Goal: Information Seeking & Learning: Learn about a topic

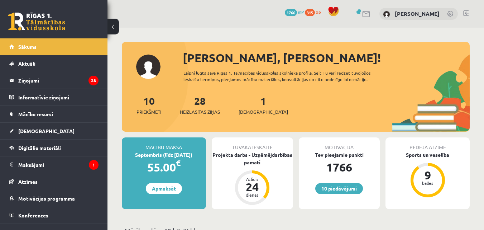
scroll to position [167, 0]
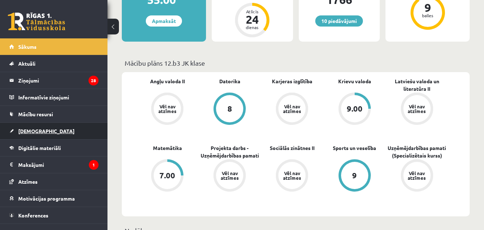
click at [51, 129] on link "[DEMOGRAPHIC_DATA]" at bounding box center [53, 131] width 89 height 16
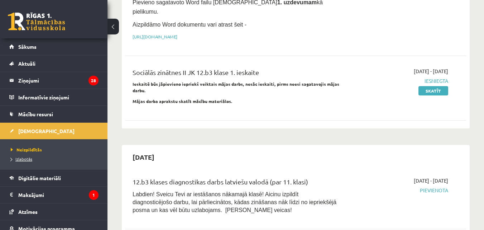
click at [43, 157] on link "Izlabotās" at bounding box center [56, 158] width 90 height 6
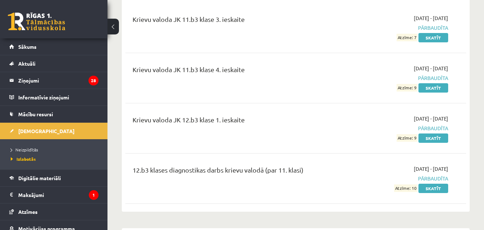
scroll to position [1003, 0]
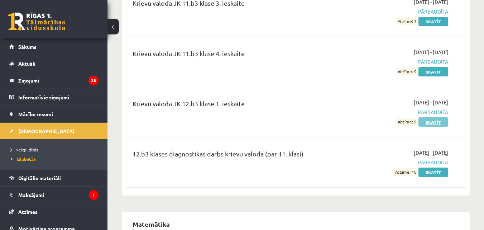
click at [434, 117] on link "Skatīt" at bounding box center [433, 121] width 30 height 9
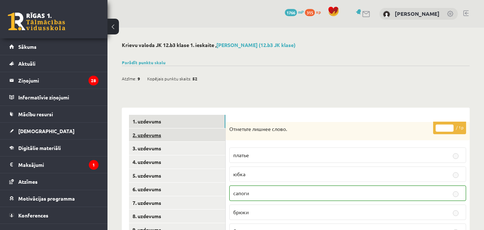
scroll to position [83, 0]
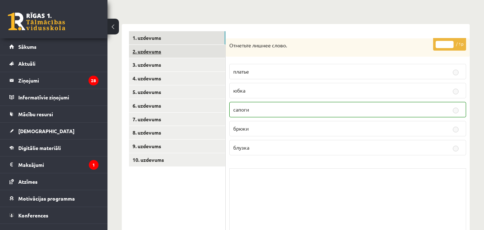
click at [157, 53] on link "2. uzdevums" at bounding box center [177, 51] width 96 height 13
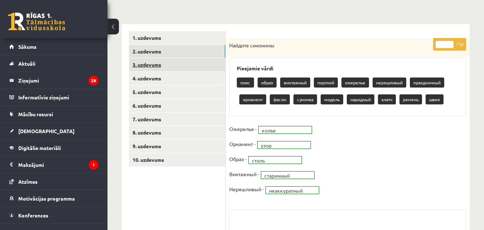
click at [169, 65] on link "3. uzdevums" at bounding box center [177, 64] width 96 height 13
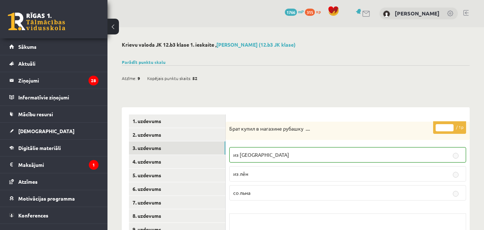
scroll to position [0, 0]
click at [144, 157] on link "4. uzdevums" at bounding box center [177, 161] width 96 height 13
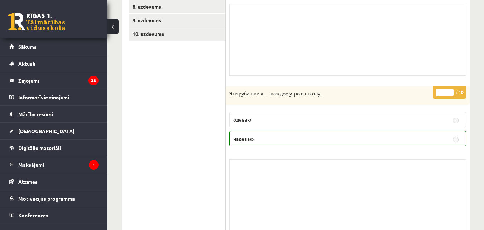
scroll to position [33, 0]
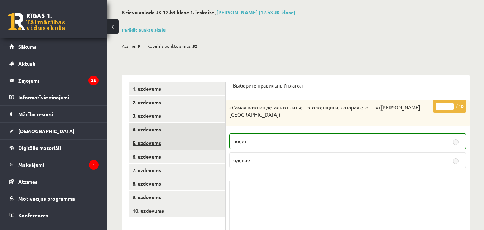
click at [157, 144] on link "5. uzdevums" at bounding box center [177, 142] width 96 height 13
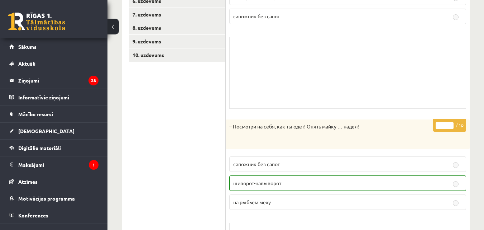
scroll to position [118, 0]
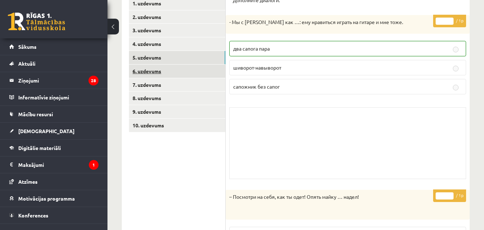
click at [158, 74] on link "6. uzdevums" at bounding box center [177, 70] width 96 height 13
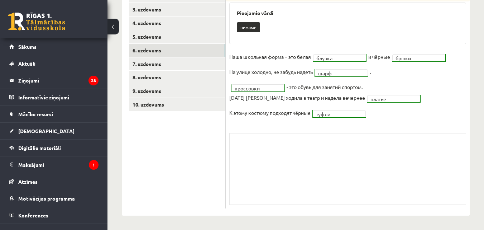
scroll to position [0, 0]
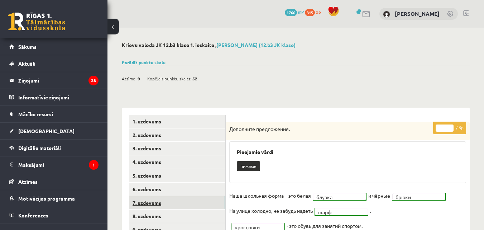
click at [147, 198] on link "7. uzdevums" at bounding box center [177, 202] width 96 height 13
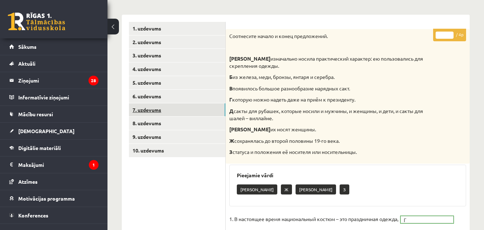
scroll to position [77, 0]
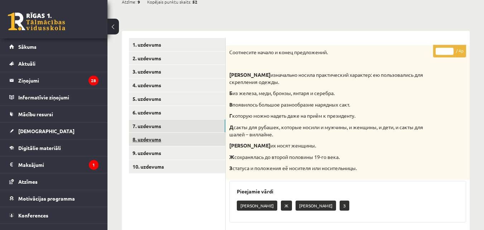
click at [167, 140] on link "8. uzdevums" at bounding box center [177, 139] width 96 height 13
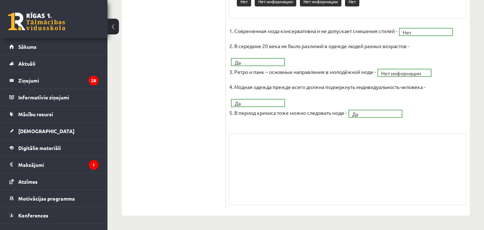
scroll to position [109, 0]
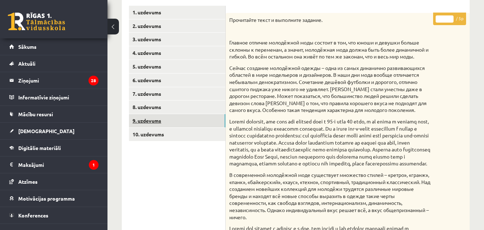
click at [169, 121] on link "9. uzdevums" at bounding box center [177, 120] width 96 height 13
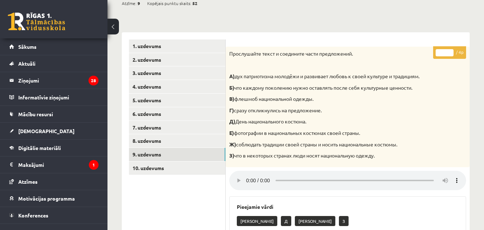
scroll to position [91, 0]
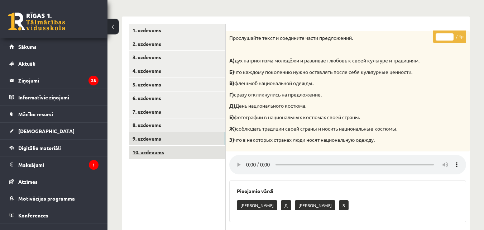
click at [159, 153] on link "10. uzdevums" at bounding box center [177, 151] width 96 height 13
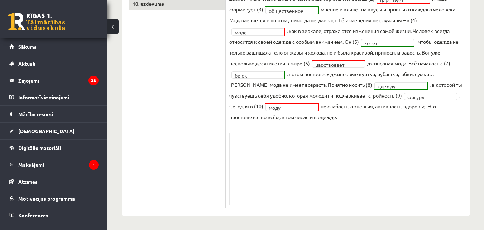
scroll to position [72, 0]
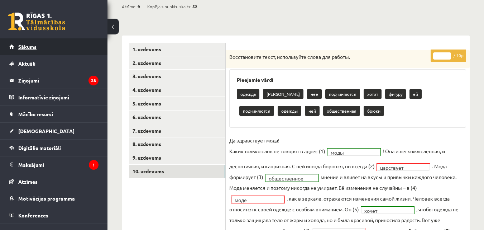
click at [49, 46] on link "Sākums" at bounding box center [53, 46] width 89 height 16
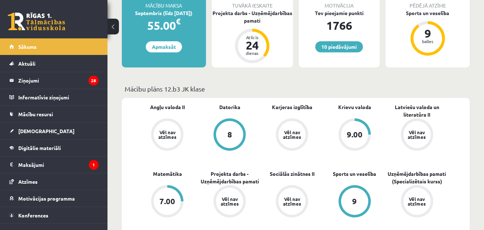
scroll to position [167, 0]
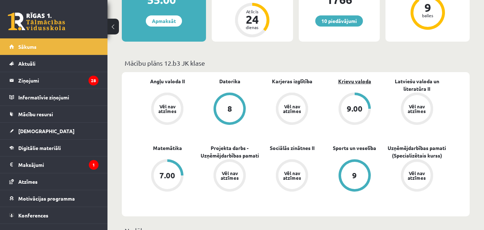
click at [345, 82] on link "Krievu valoda" at bounding box center [354, 81] width 33 height 8
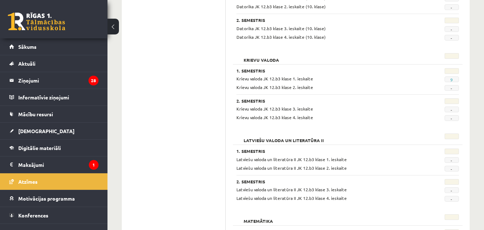
scroll to position [213, 0]
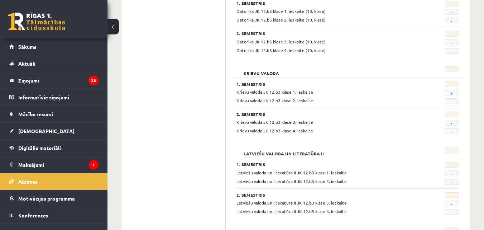
click at [455, 92] on span "9" at bounding box center [452, 93] width 14 height 6
click at [453, 93] on link "9" at bounding box center [451, 93] width 3 height 6
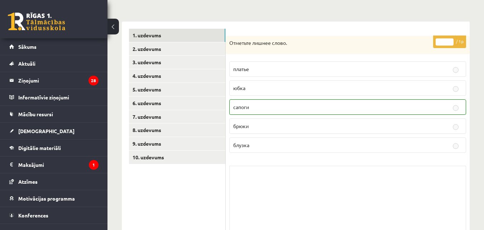
scroll to position [80, 0]
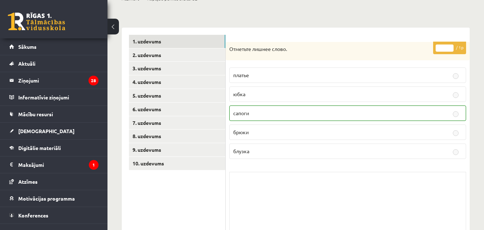
drag, startPoint x: 272, startPoint y: 117, endPoint x: 235, endPoint y: 35, distance: 89.3
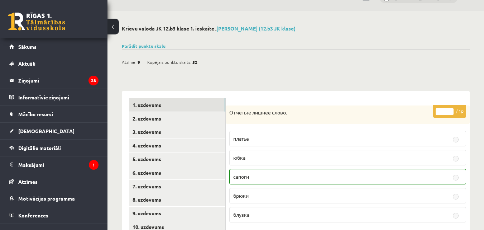
scroll to position [0, 0]
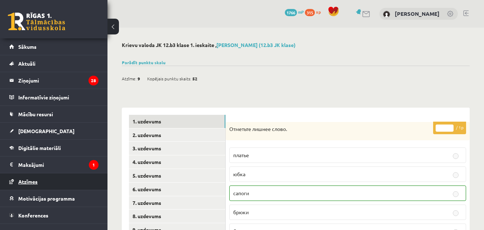
click at [37, 185] on link "Atzīmes" at bounding box center [53, 181] width 89 height 16
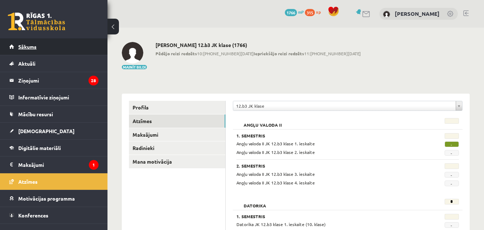
click at [47, 45] on link "Sākums" at bounding box center [53, 46] width 89 height 16
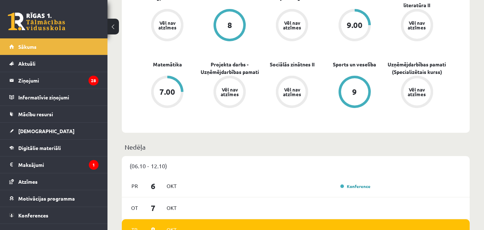
scroll to position [167, 0]
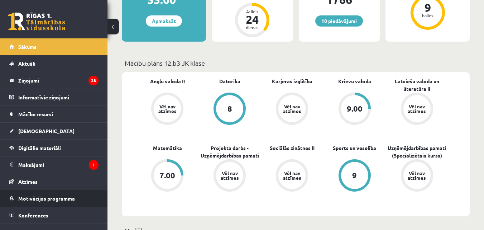
click at [68, 197] on span "Motivācijas programma" at bounding box center [46, 198] width 57 height 6
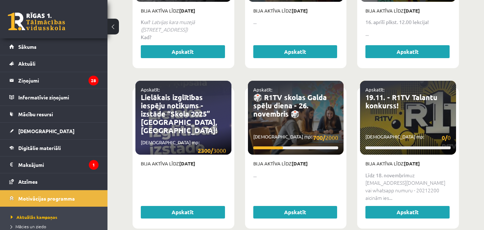
scroll to position [501, 0]
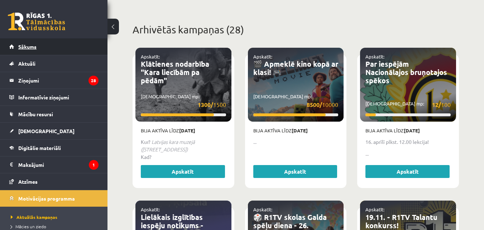
click at [35, 47] on span "Sākums" at bounding box center [27, 46] width 18 height 6
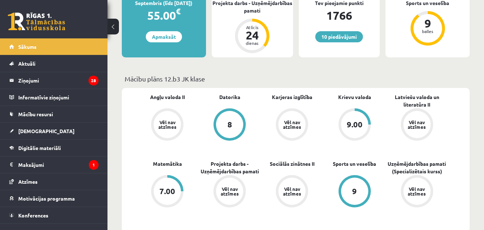
scroll to position [167, 0]
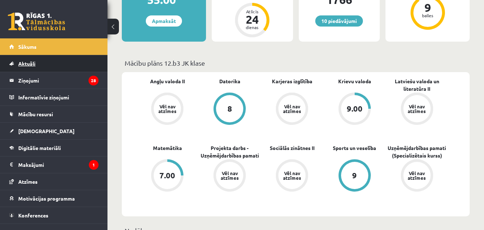
click at [66, 62] on link "Aktuāli" at bounding box center [53, 63] width 89 height 16
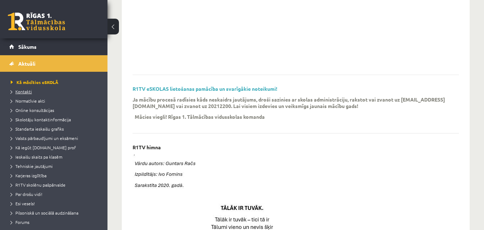
click at [22, 93] on span "Kontakti" at bounding box center [21, 91] width 21 height 6
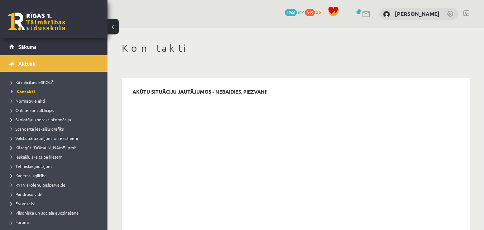
scroll to position [234, 0]
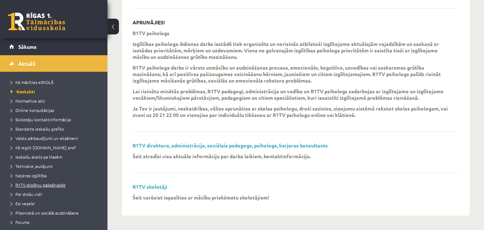
click at [53, 182] on span "R1TV skolēnu pašpārvalde" at bounding box center [38, 185] width 55 height 6
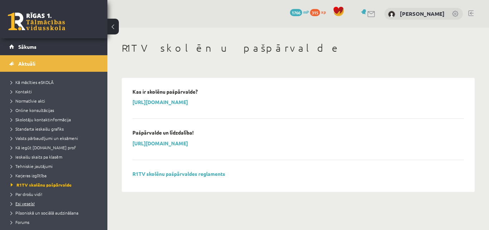
click at [33, 204] on span "Esi vesels!" at bounding box center [23, 203] width 24 height 6
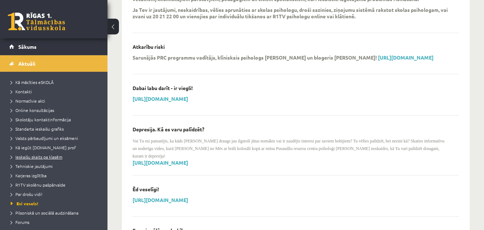
scroll to position [83, 0]
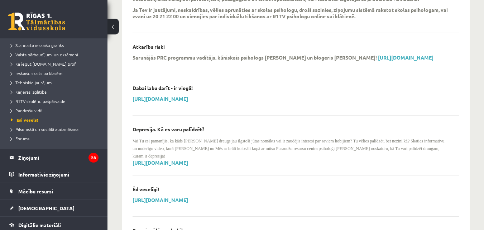
click at [41, 11] on div "10 Dāvanas 1766 mP 315 xp" at bounding box center [53, 19] width 107 height 38
click at [60, 129] on span "Pilsoniskā un sociālā audzināšana" at bounding box center [45, 129] width 68 height 6
